Goal: Task Accomplishment & Management: Manage account settings

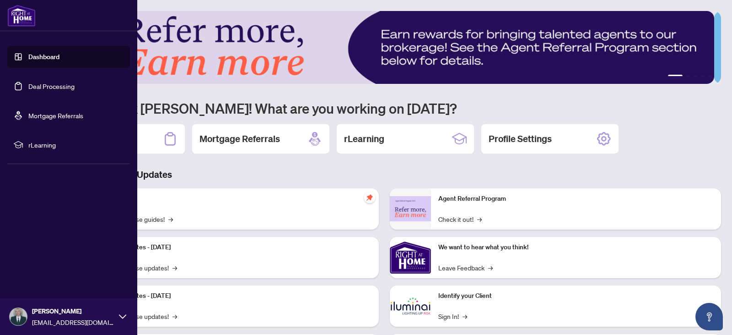
click at [42, 86] on link "Deal Processing" at bounding box center [51, 86] width 46 height 8
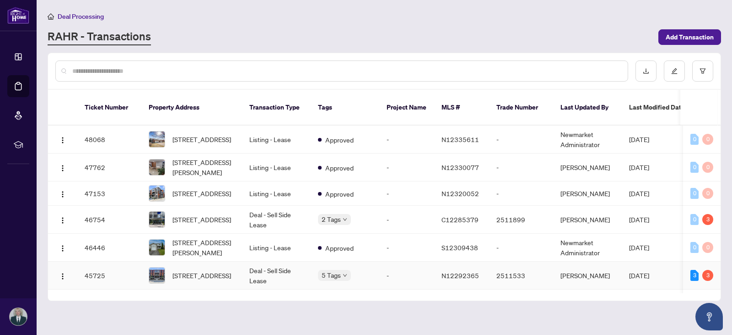
click at [269, 271] on td "Deal - Sell Side Lease" at bounding box center [276, 275] width 69 height 28
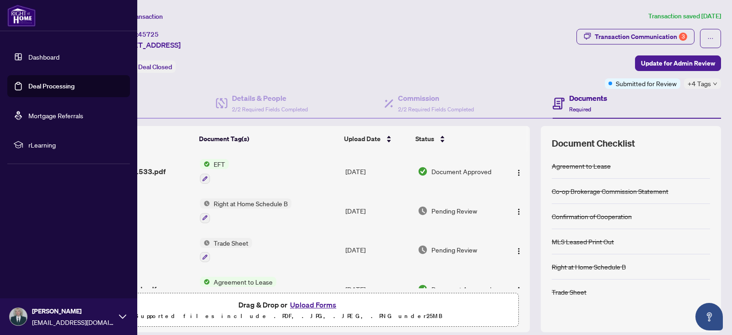
click at [34, 83] on link "Deal Processing" at bounding box center [51, 86] width 46 height 8
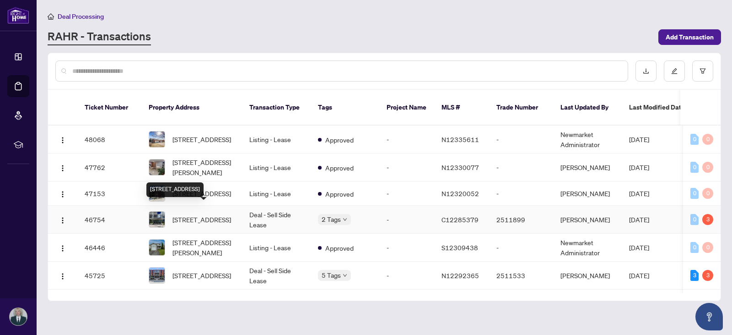
click at [220, 214] on span "[STREET_ADDRESS]" at bounding box center [202, 219] width 59 height 10
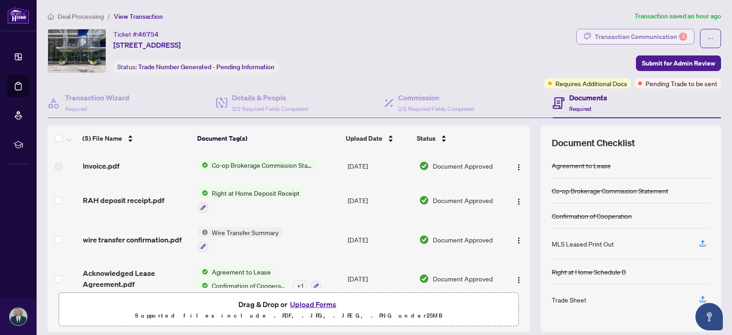
click at [621, 35] on div "Transaction Communication 3" at bounding box center [641, 36] width 92 height 15
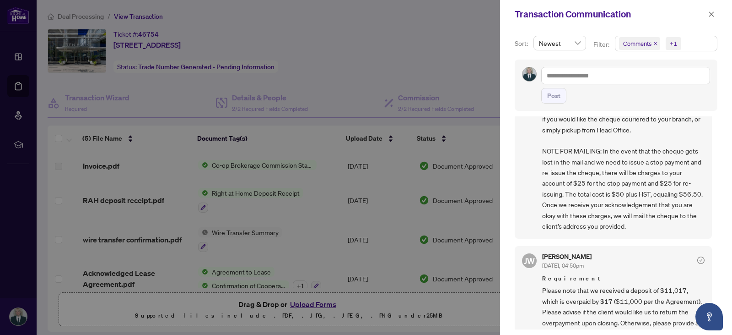
scroll to position [157, 0]
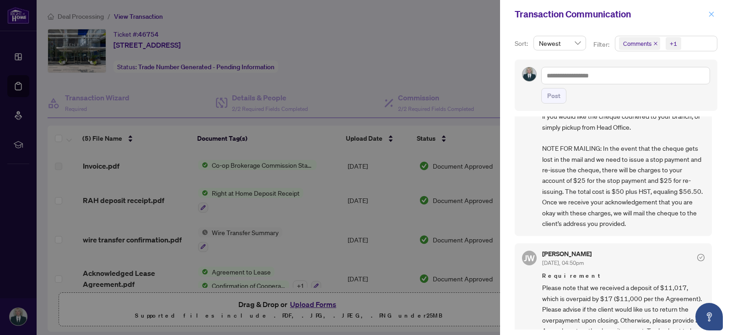
click at [712, 16] on icon "close" at bounding box center [712, 14] width 6 height 6
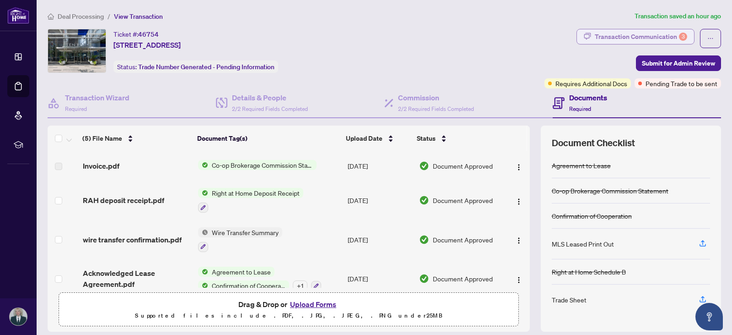
click at [645, 35] on div "Transaction Communication 3" at bounding box center [641, 36] width 92 height 15
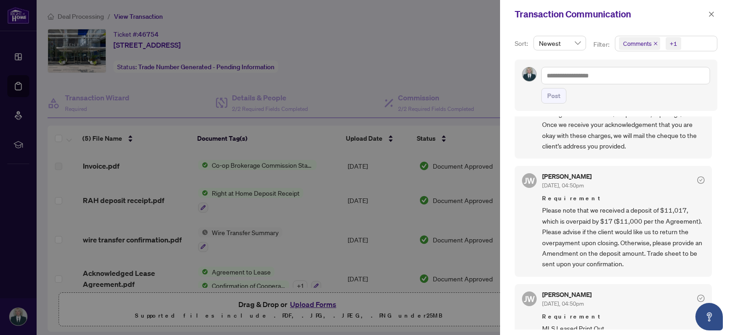
scroll to position [249, 0]
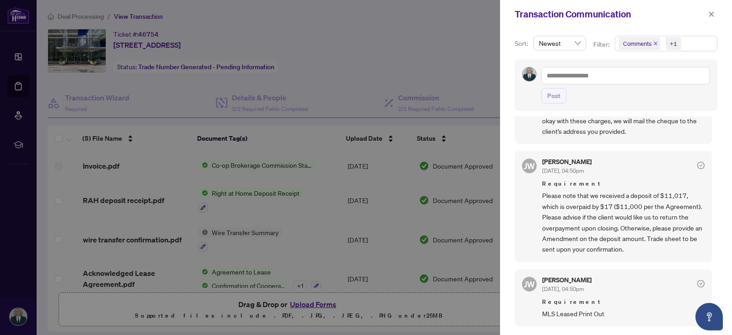
click at [445, 55] on div at bounding box center [366, 167] width 732 height 335
click at [713, 14] on icon "close" at bounding box center [711, 13] width 5 height 5
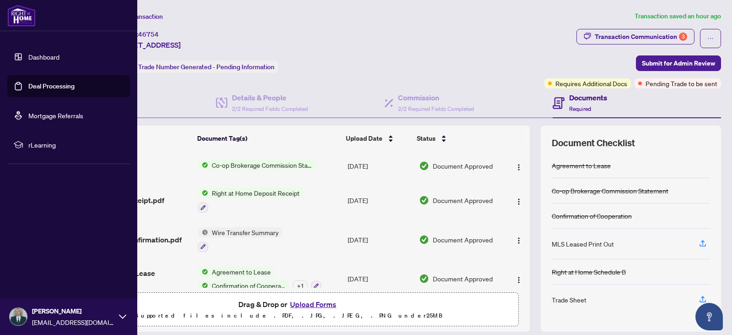
click at [43, 88] on link "Deal Processing" at bounding box center [51, 86] width 46 height 8
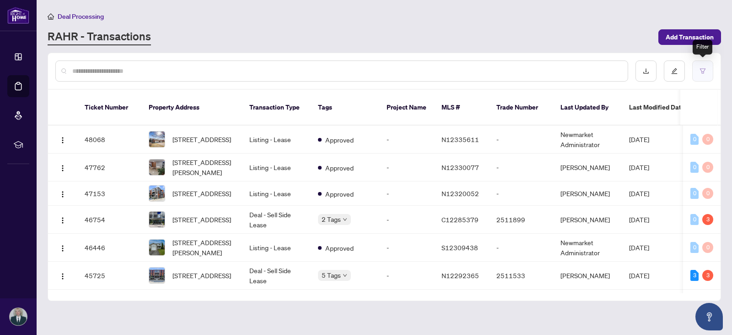
click at [703, 69] on icon "filter" at bounding box center [703, 71] width 6 height 6
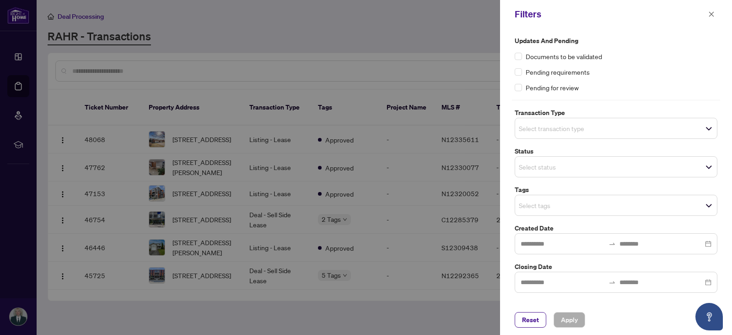
click at [709, 165] on div "Select status" at bounding box center [616, 166] width 203 height 21
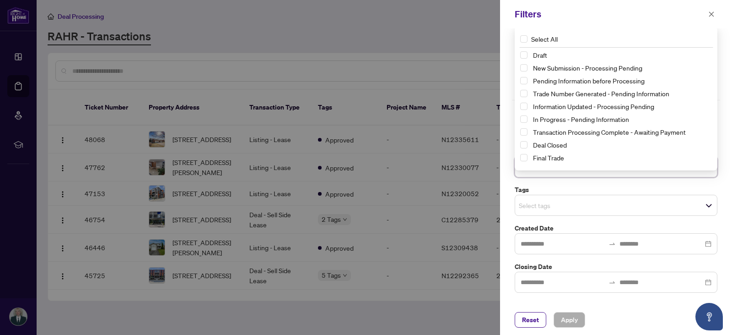
click at [528, 130] on div "Transaction Processing Complete - Awaiting Payment" at bounding box center [616, 131] width 192 height 11
click at [526, 130] on span "Select Transaction Processing Complete - Awaiting Payment" at bounding box center [523, 131] width 7 height 7
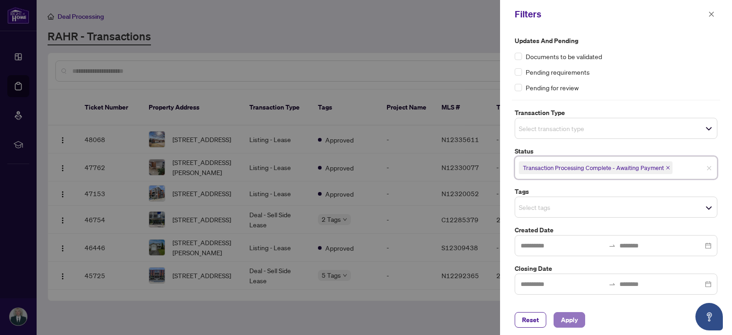
click at [567, 321] on span "Apply" at bounding box center [569, 319] width 17 height 15
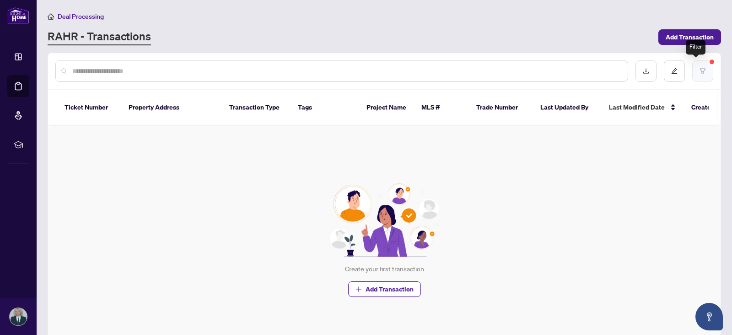
click at [700, 68] on button "button" at bounding box center [703, 70] width 21 height 21
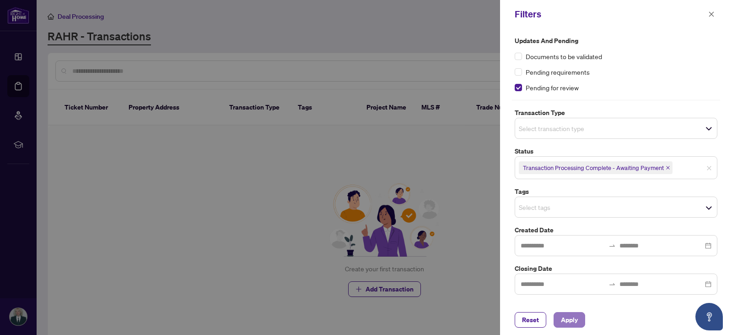
click at [562, 320] on span "Apply" at bounding box center [569, 319] width 17 height 15
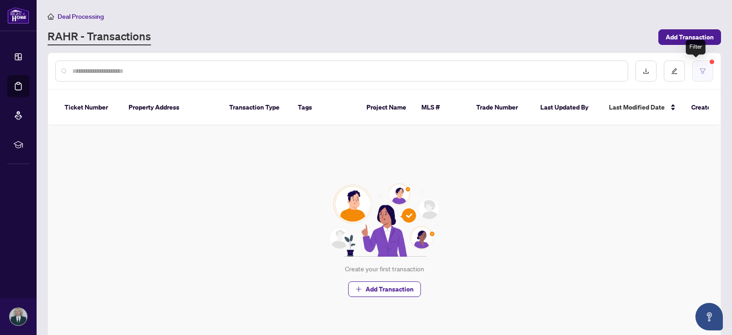
click at [700, 70] on icon "filter" at bounding box center [703, 71] width 6 height 6
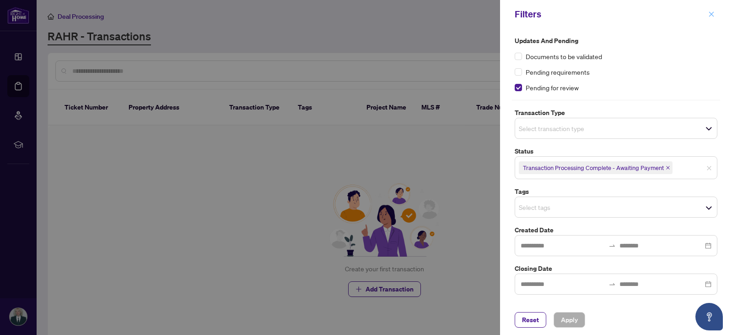
click at [707, 15] on button "button" at bounding box center [712, 14] width 12 height 11
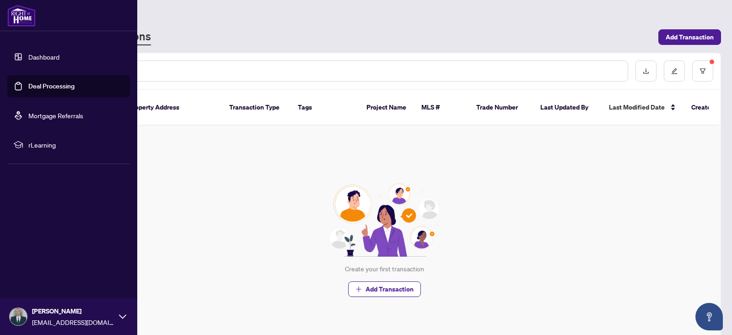
click at [55, 87] on link "Deal Processing" at bounding box center [51, 86] width 46 height 8
click at [57, 87] on link "Deal Processing" at bounding box center [51, 86] width 46 height 8
click at [44, 83] on link "Deal Processing" at bounding box center [51, 86] width 46 height 8
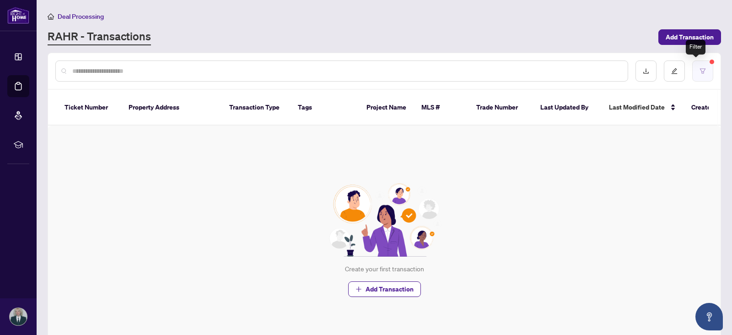
click at [700, 69] on icon "filter" at bounding box center [703, 71] width 6 height 6
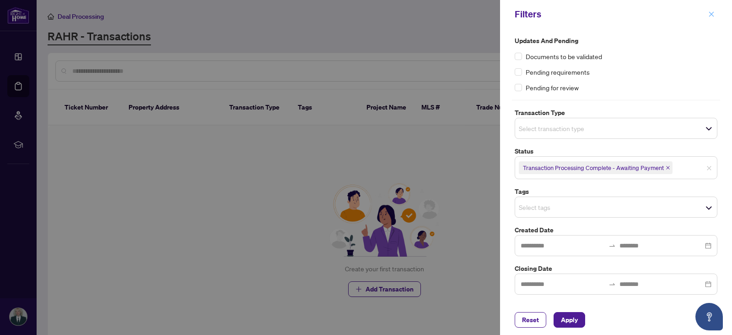
click at [707, 11] on button "button" at bounding box center [712, 14] width 12 height 11
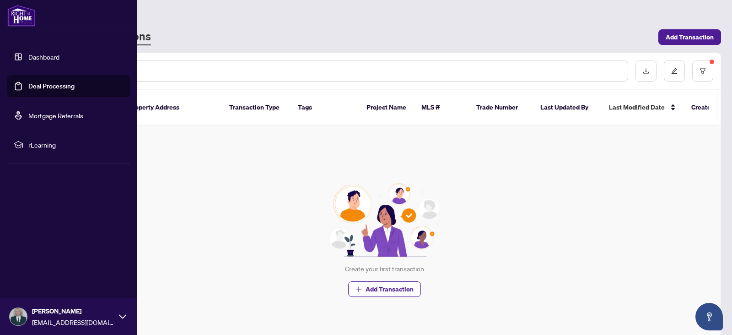
click at [47, 86] on link "Deal Processing" at bounding box center [51, 86] width 46 height 8
click at [48, 85] on link "Deal Processing" at bounding box center [51, 86] width 46 height 8
click at [75, 90] on link "Deal Processing" at bounding box center [51, 86] width 46 height 8
click at [66, 90] on link "Deal Processing" at bounding box center [51, 86] width 46 height 8
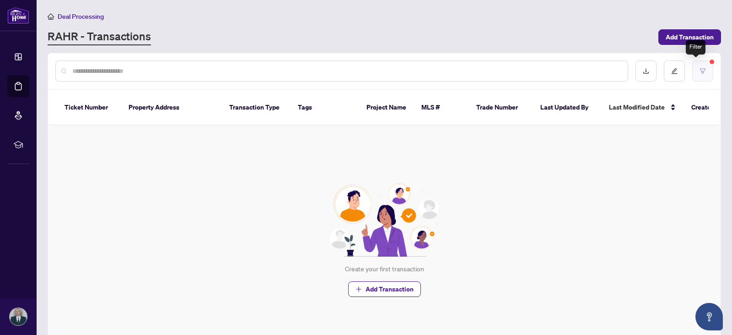
click at [693, 64] on button "button" at bounding box center [703, 70] width 21 height 21
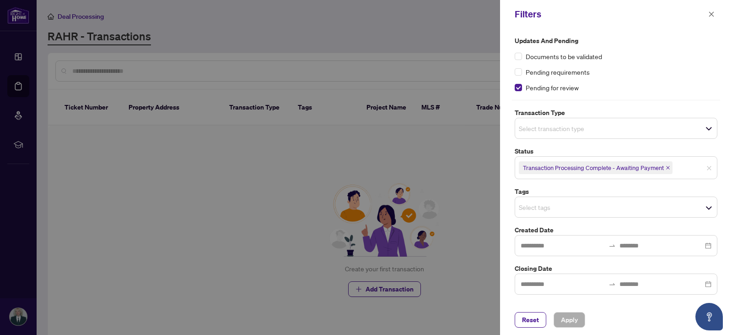
click at [523, 87] on div "Pending for review" at bounding box center [616, 87] width 203 height 10
click at [527, 315] on span "Reset" at bounding box center [530, 319] width 17 height 15
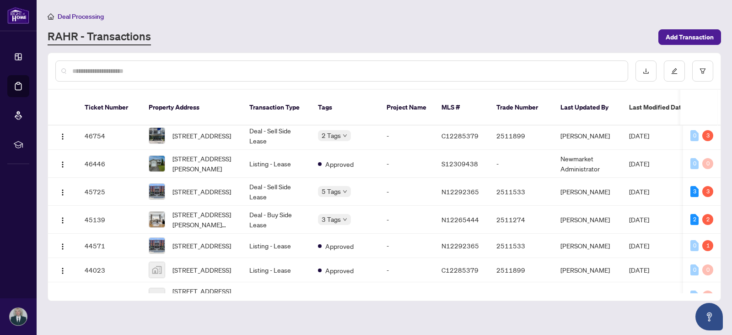
scroll to position [93, 0]
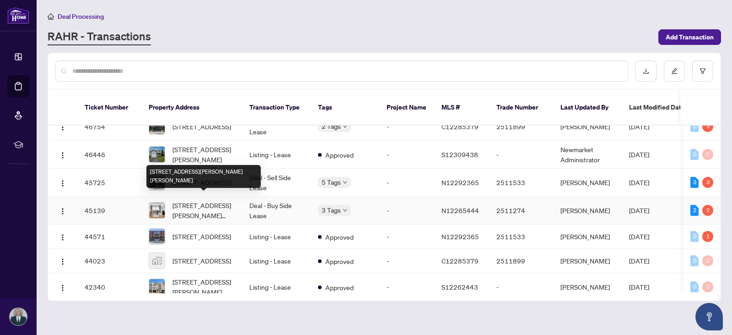
click at [192, 200] on span "[STREET_ADDRESS][PERSON_NAME][PERSON_NAME]" at bounding box center [204, 210] width 62 height 20
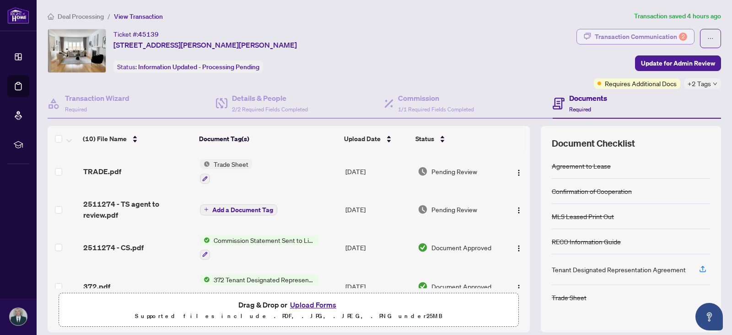
click at [640, 34] on div "Transaction Communication 2" at bounding box center [641, 36] width 92 height 15
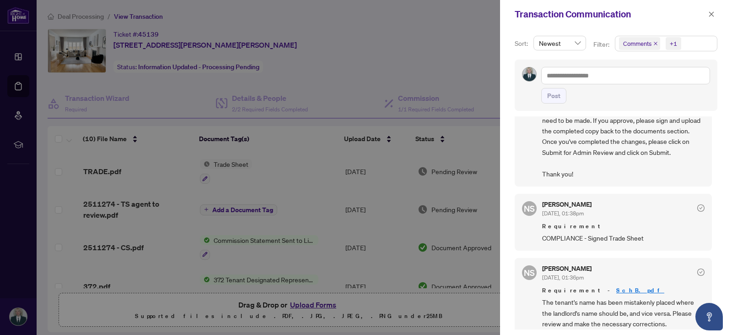
scroll to position [106, 0]
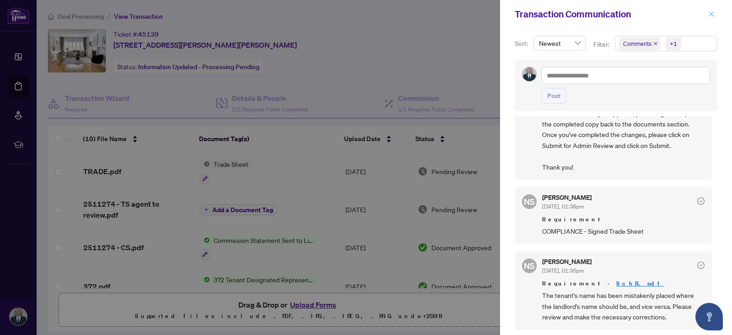
click at [711, 11] on span "button" at bounding box center [712, 14] width 6 height 15
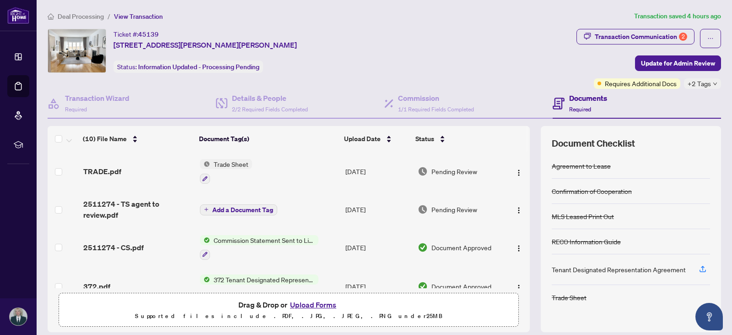
click at [219, 166] on span "Trade Sheet" at bounding box center [231, 164] width 42 height 10
click at [94, 169] on span "TRADE.pdf" at bounding box center [102, 171] width 38 height 11
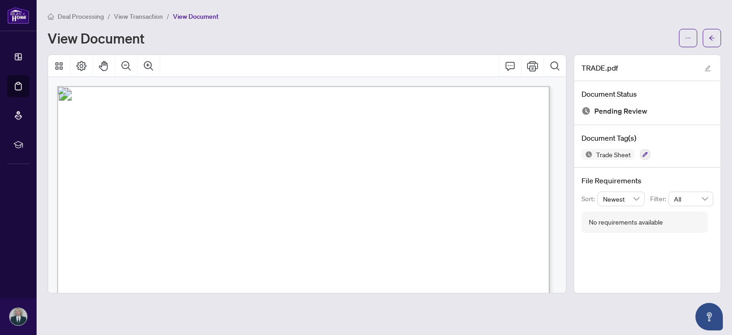
click at [321, 18] on div "Deal Processing / View Transaction / View Document" at bounding box center [385, 16] width 674 height 11
